Goal: Task Accomplishment & Management: Use online tool/utility

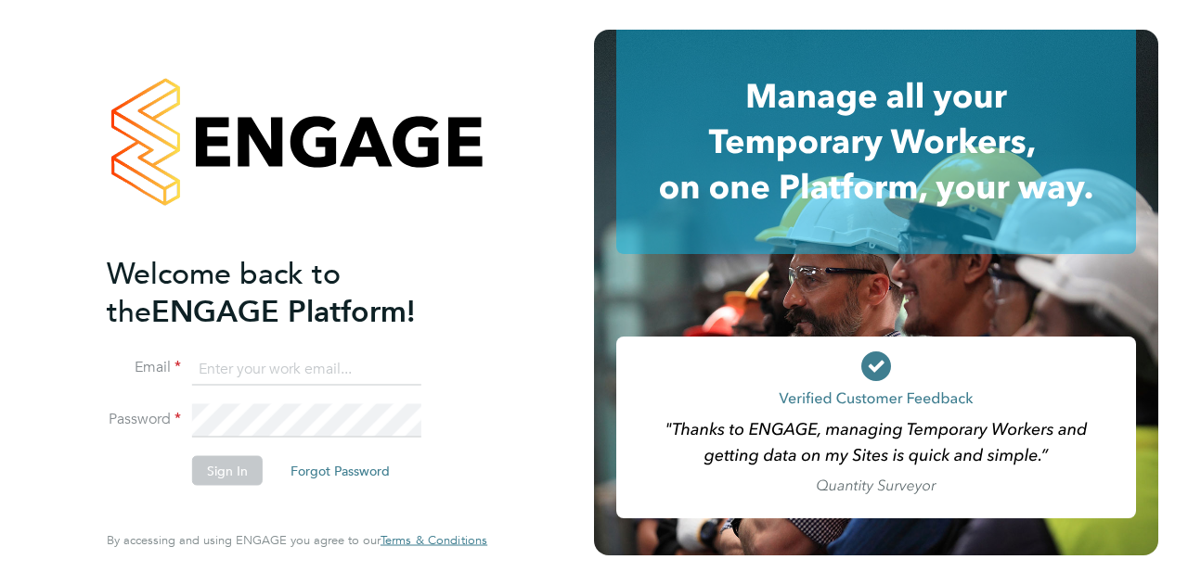
type input "Kira.reeder@wates.co.uk"
click at [223, 469] on button "Sign In" at bounding box center [227, 471] width 71 height 30
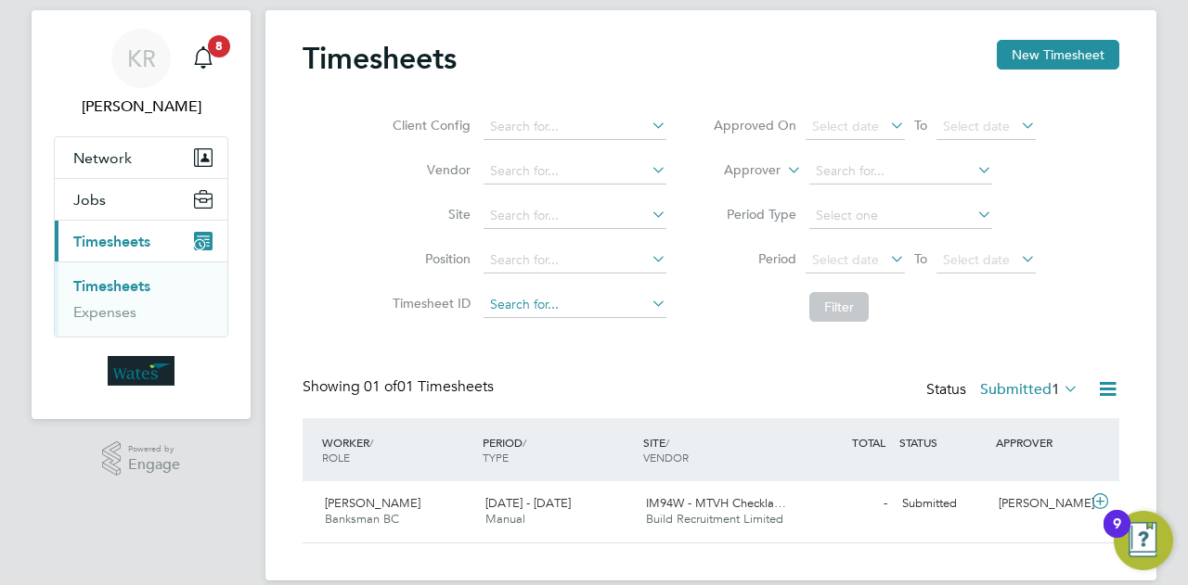
scroll to position [65, 0]
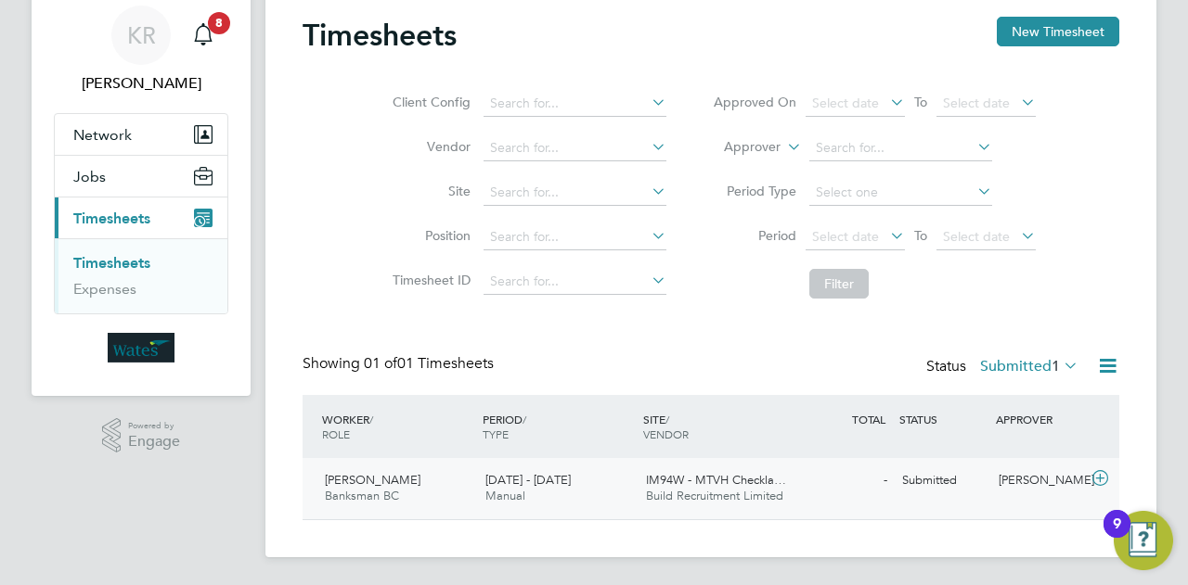
click at [683, 477] on span "IM94W - MTVH Checkla…" at bounding box center [716, 480] width 140 height 16
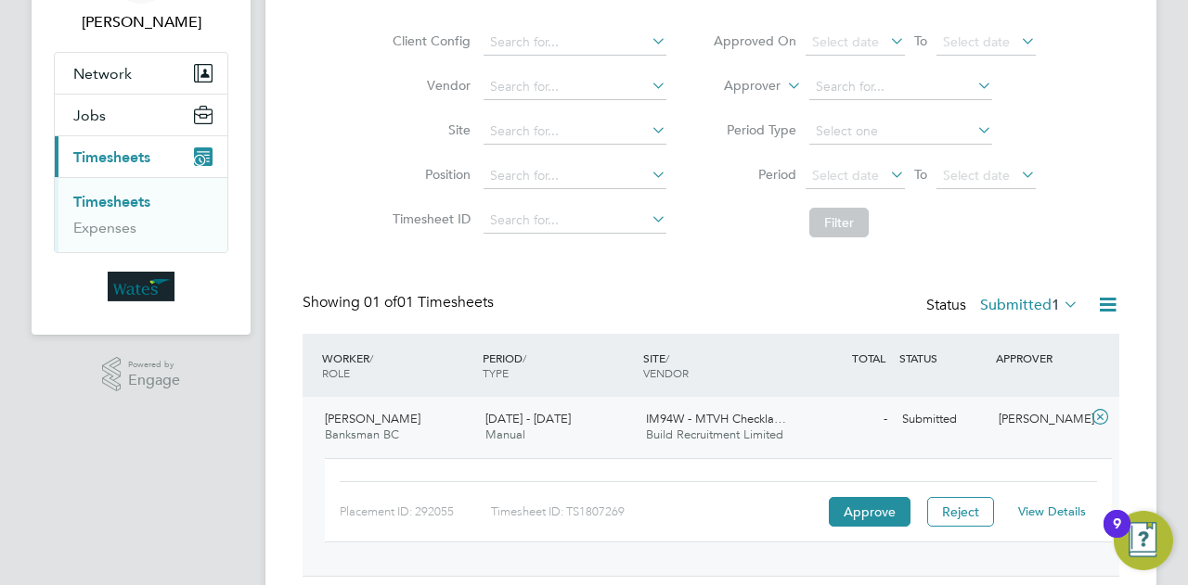
scroll to position [183, 0]
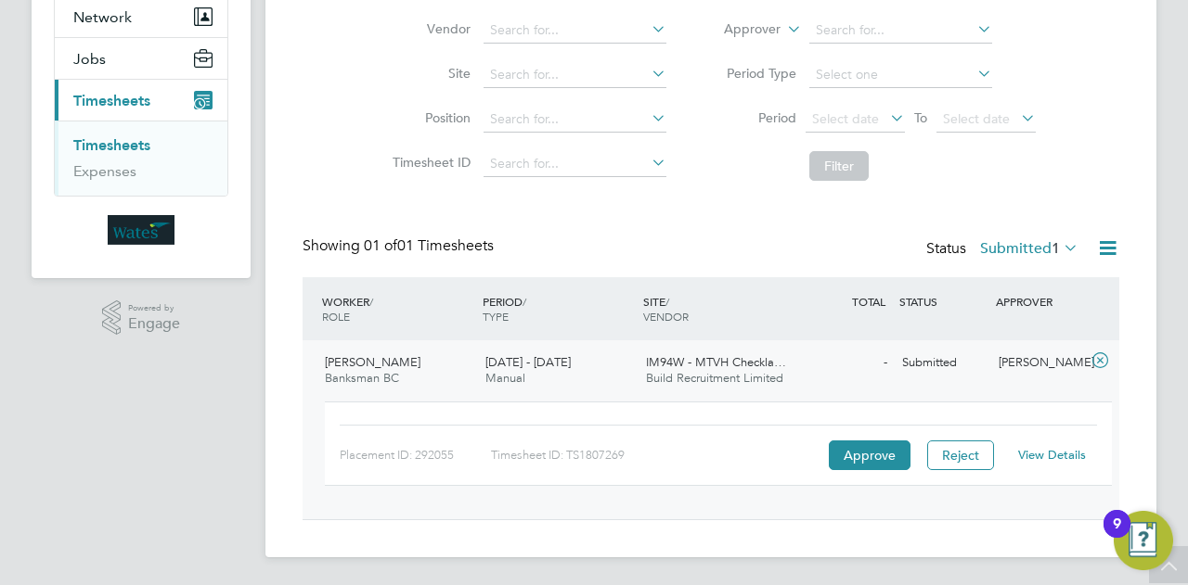
click at [1044, 454] on link "View Details" at bounding box center [1052, 455] width 68 height 16
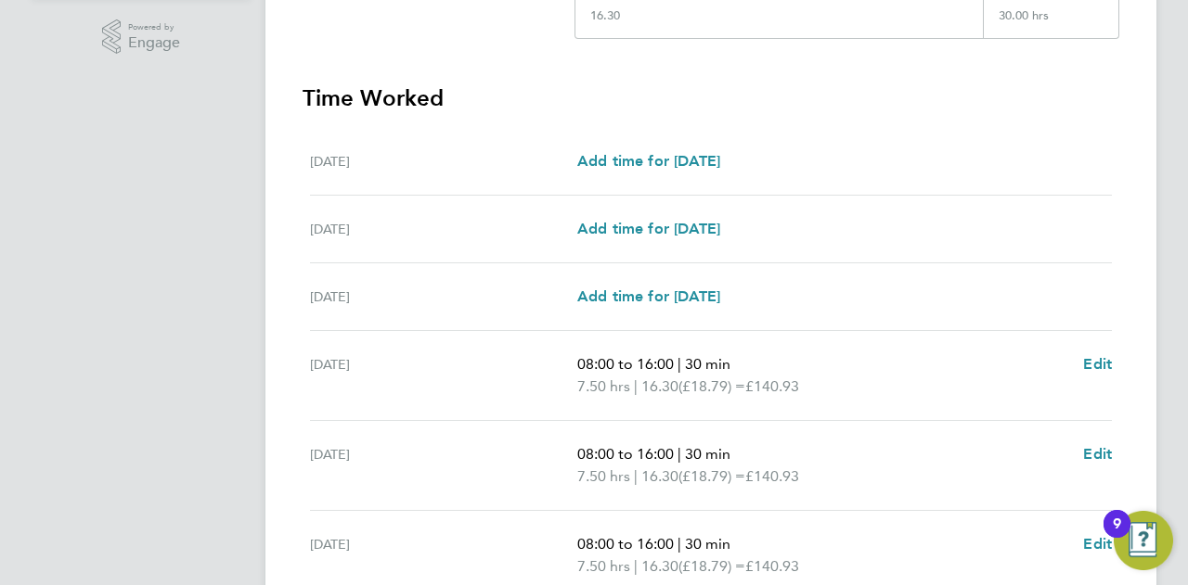
scroll to position [729, 0]
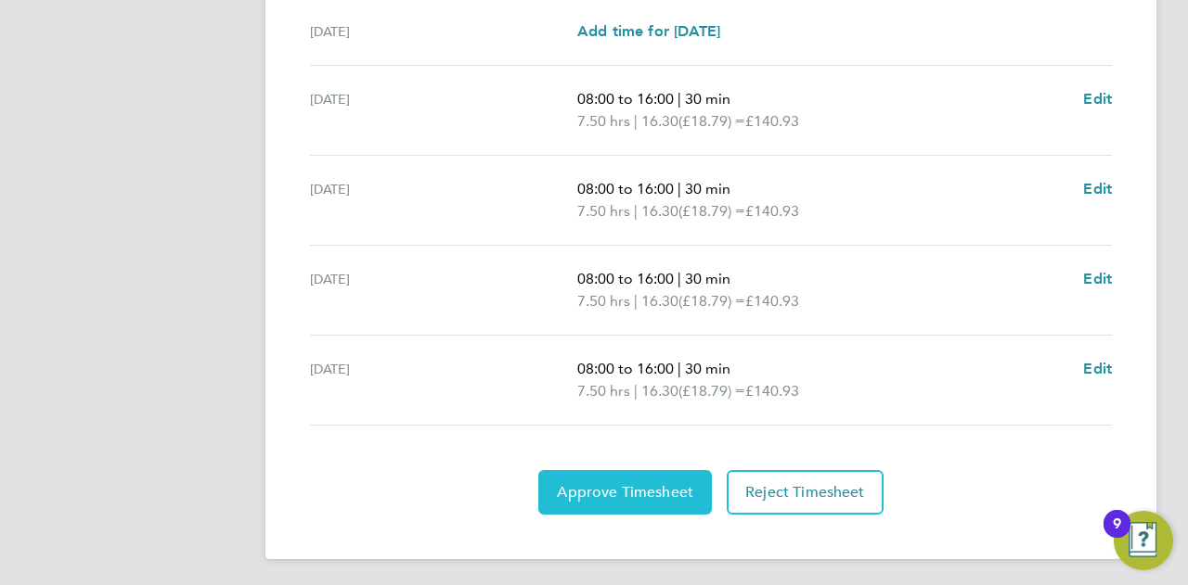
click at [669, 493] on span "Approve Timesheet" at bounding box center [625, 492] width 136 height 19
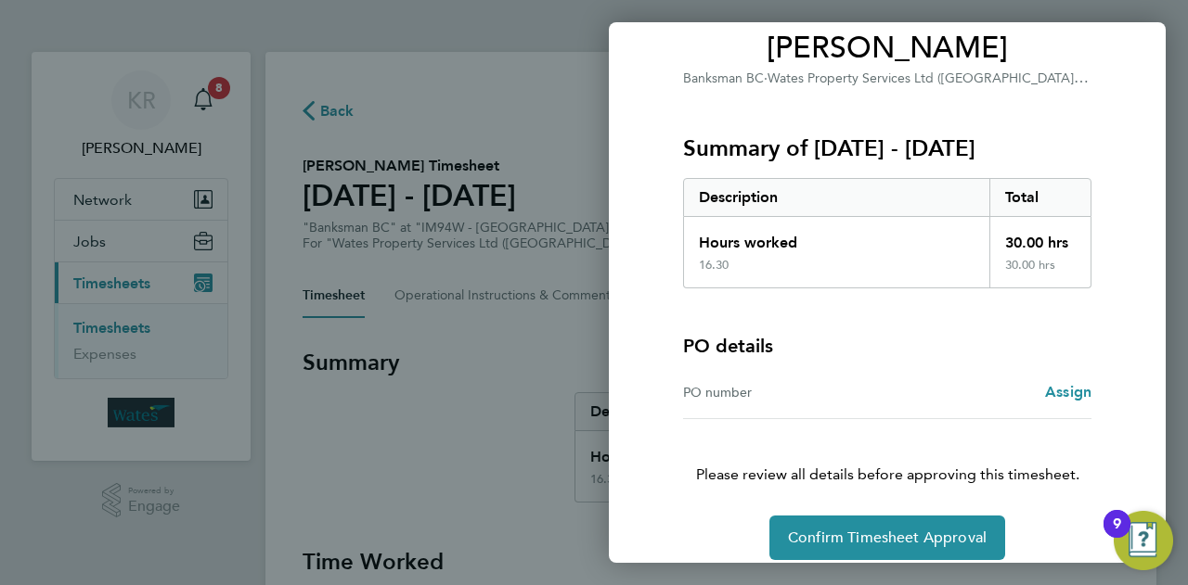
scroll to position [173, 0]
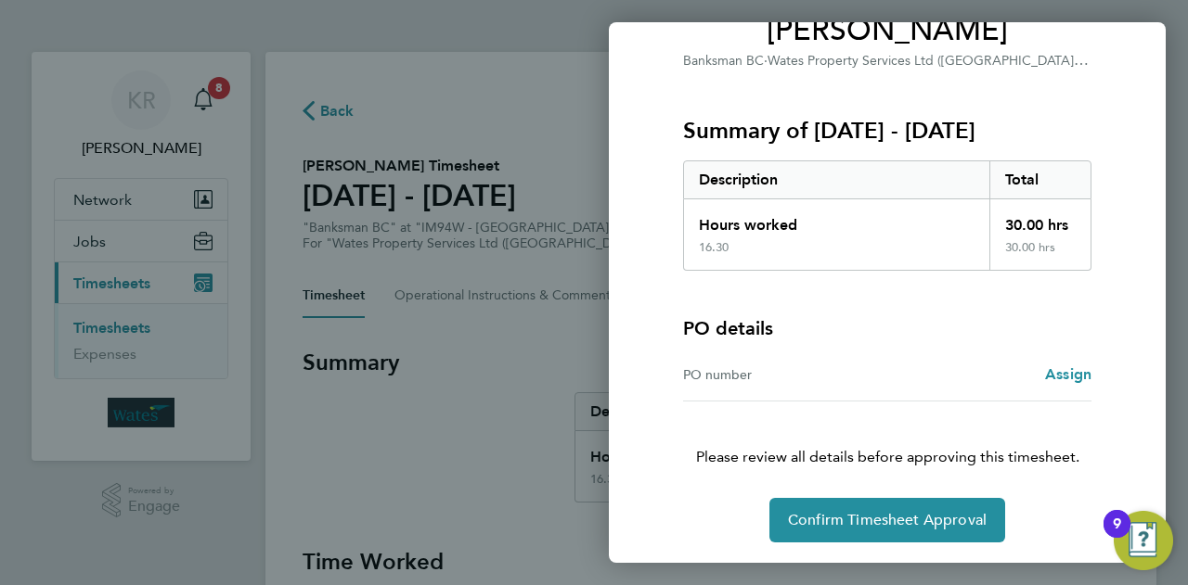
click at [930, 552] on div "Timesheet approval of Peter Smith Banksman BC · Wates Property Services Ltd (Ce…" at bounding box center [887, 236] width 557 height 657
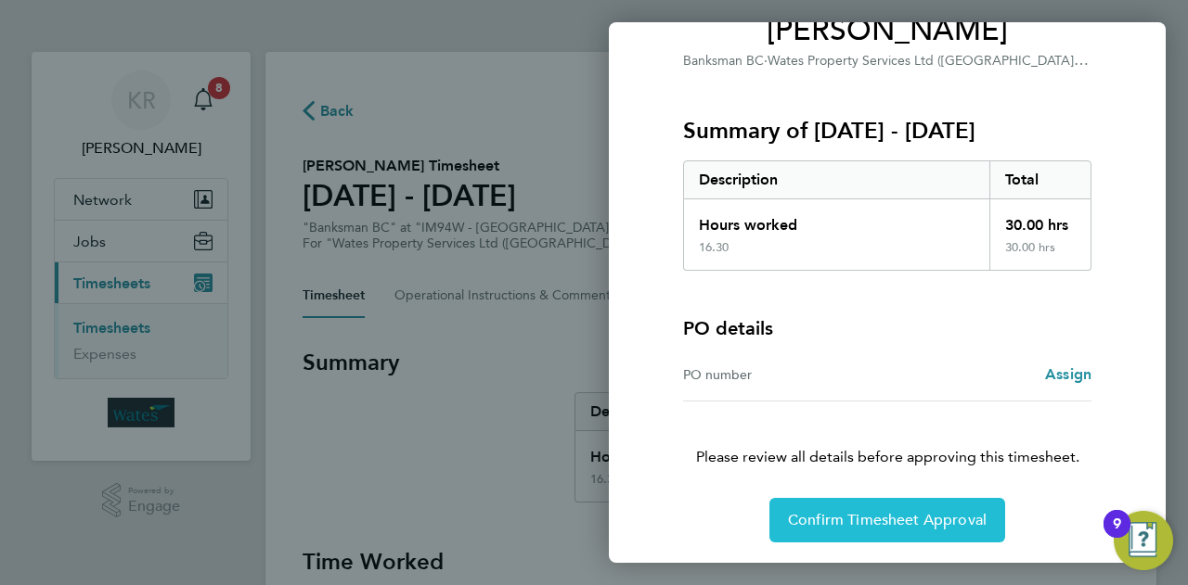
click at [926, 528] on button "Confirm Timesheet Approval" at bounding box center [887, 520] width 236 height 45
